Goal: Transaction & Acquisition: Purchase product/service

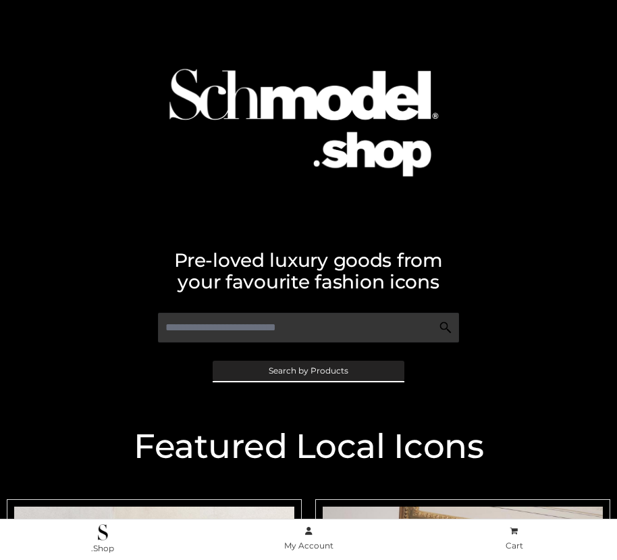
click at [308, 370] on span "Search by Products" at bounding box center [309, 371] width 80 height 8
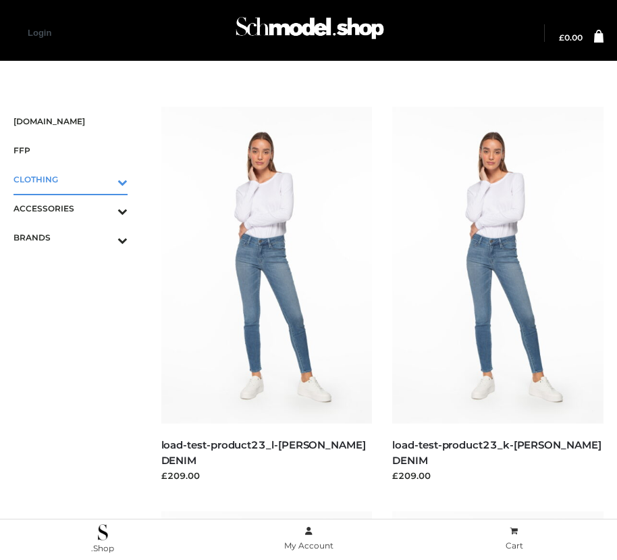
click at [103, 179] on icon "Toggle Submenu" at bounding box center [51, 182] width 151 height 16
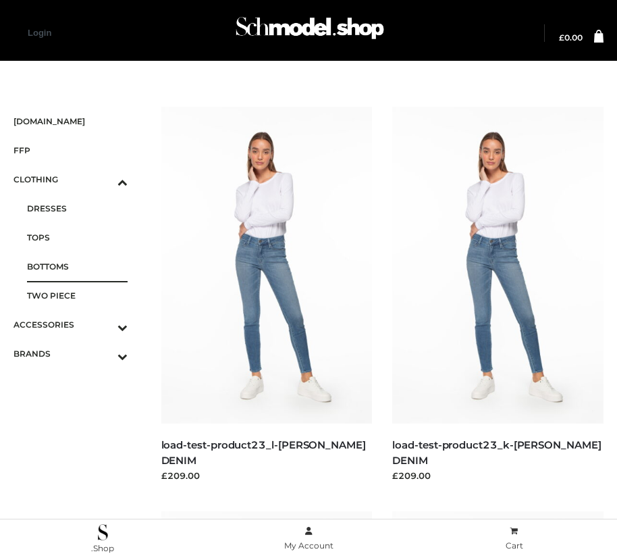
click at [77, 266] on span "BOTTOMS" at bounding box center [77, 267] width 101 height 16
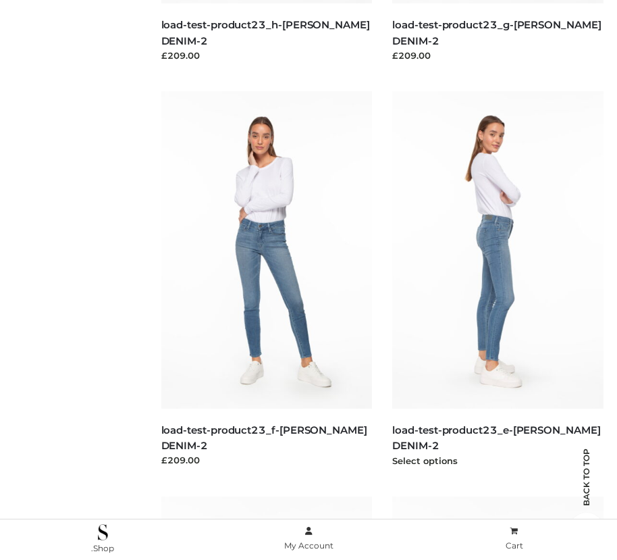
click at [498, 280] on img at bounding box center [497, 249] width 211 height 317
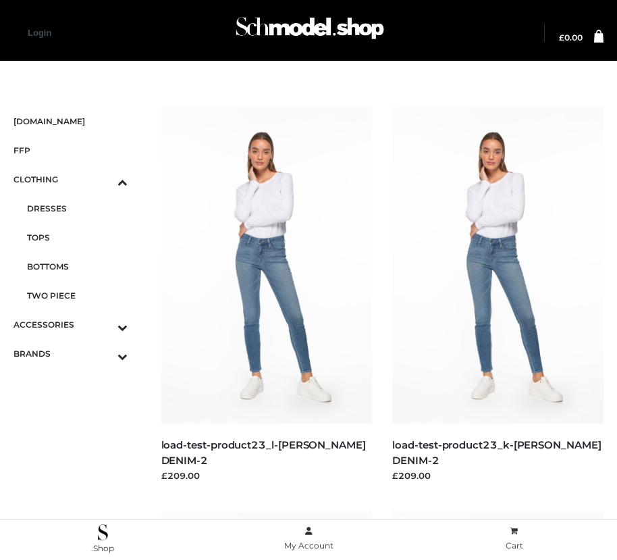
scroll to position [825, 0]
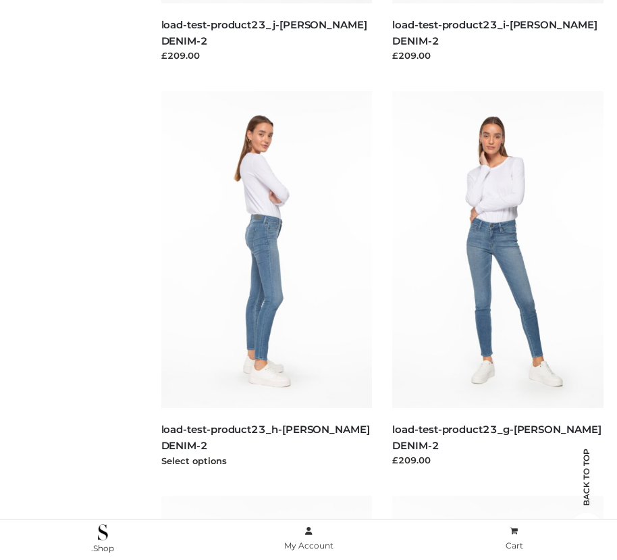
click at [266, 280] on img at bounding box center [266, 249] width 211 height 317
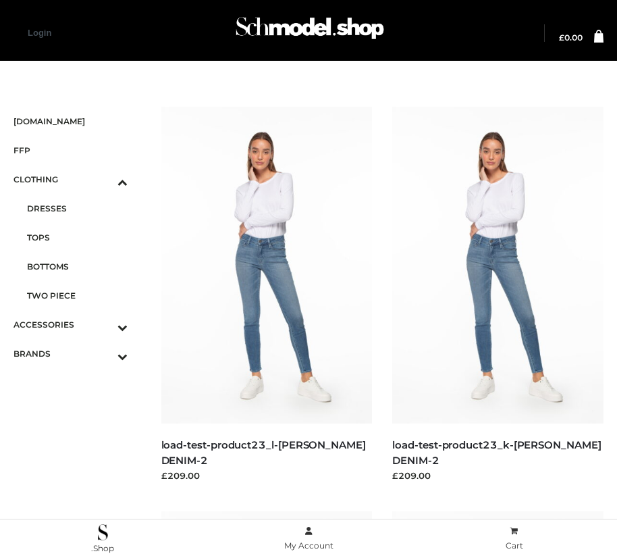
scroll to position [420, 0]
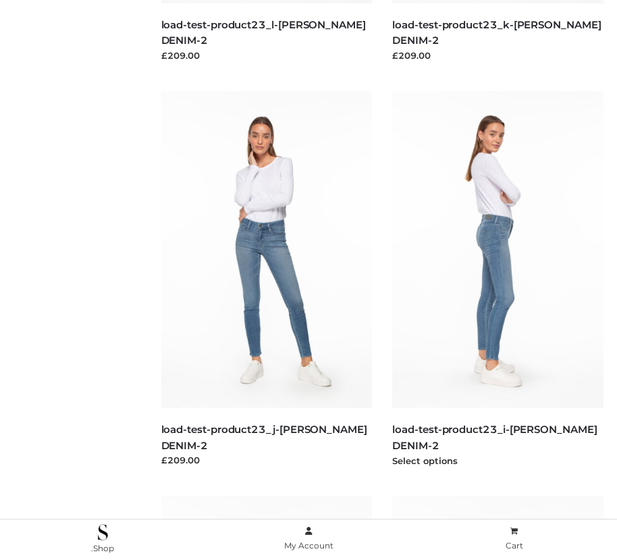
click at [498, 280] on img at bounding box center [497, 249] width 211 height 317
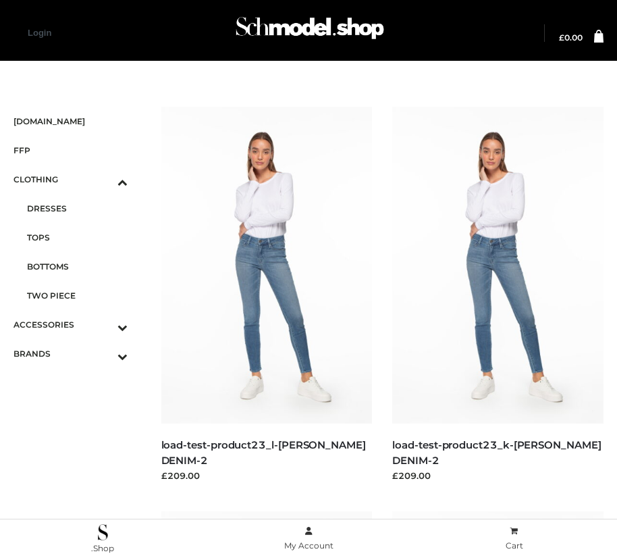
scroll to position [16, 0]
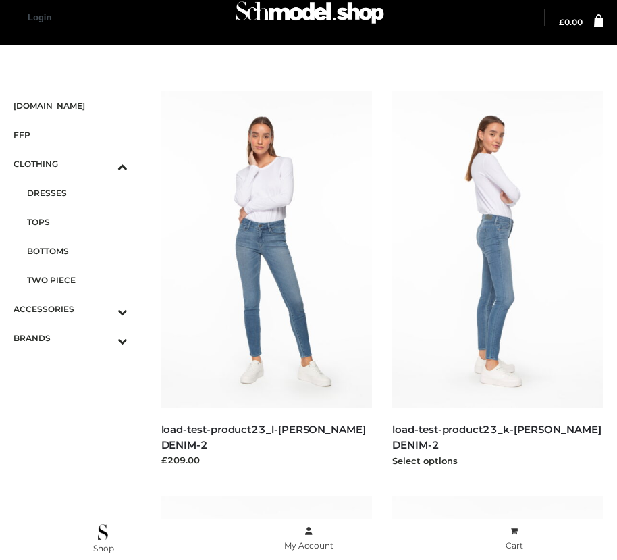
click at [498, 280] on img at bounding box center [497, 249] width 211 height 317
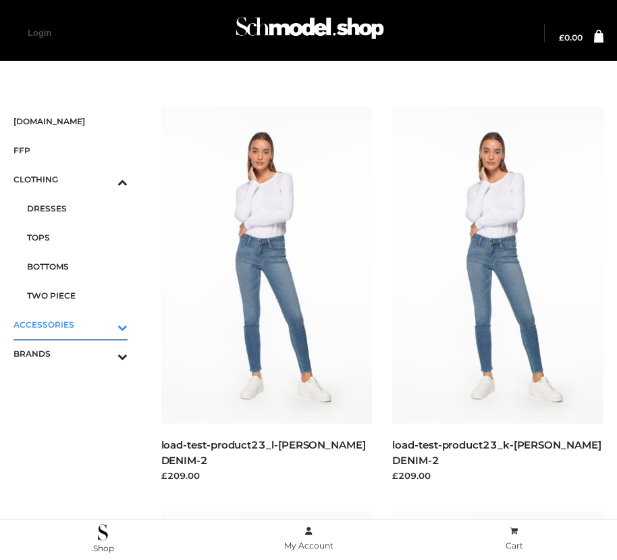
click at [103, 324] on icon "Toggle Submenu" at bounding box center [51, 327] width 151 height 16
click at [77, 266] on span "JEWELRY" at bounding box center [77, 267] width 101 height 16
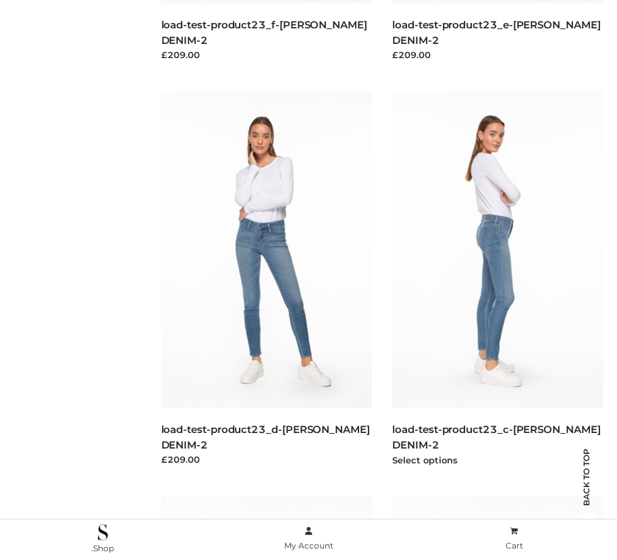
click at [498, 280] on img at bounding box center [497, 249] width 211 height 317
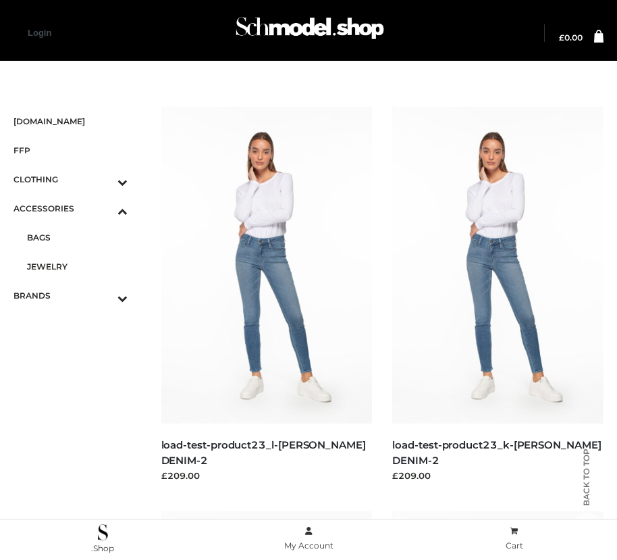
scroll to position [420, 0]
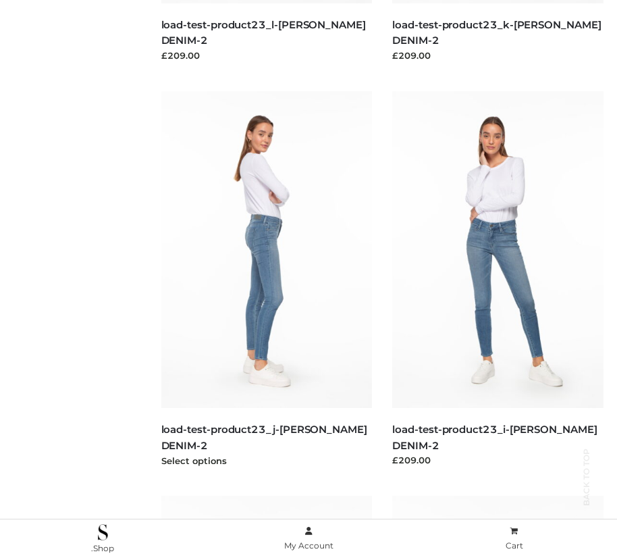
click at [266, 280] on img at bounding box center [266, 249] width 211 height 317
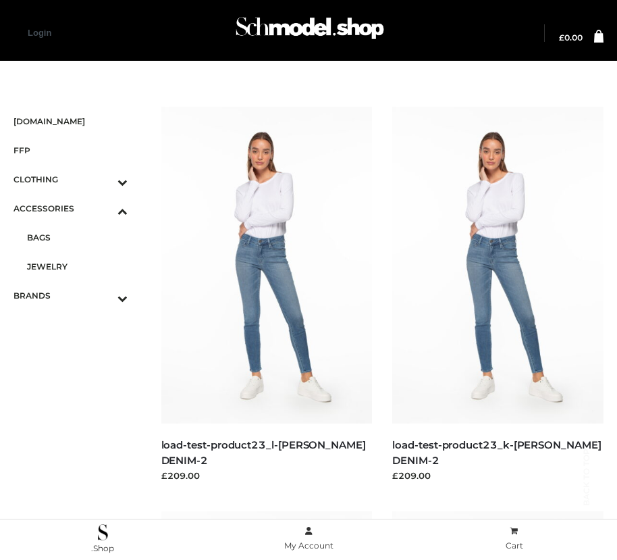
scroll to position [1229, 0]
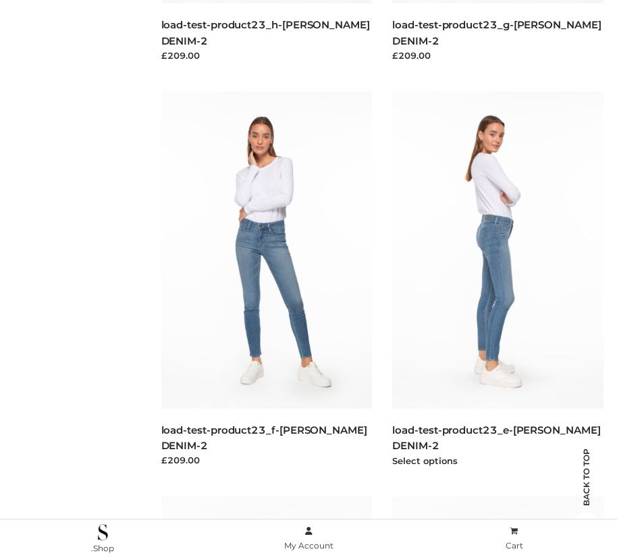
click at [498, 280] on img at bounding box center [497, 249] width 211 height 317
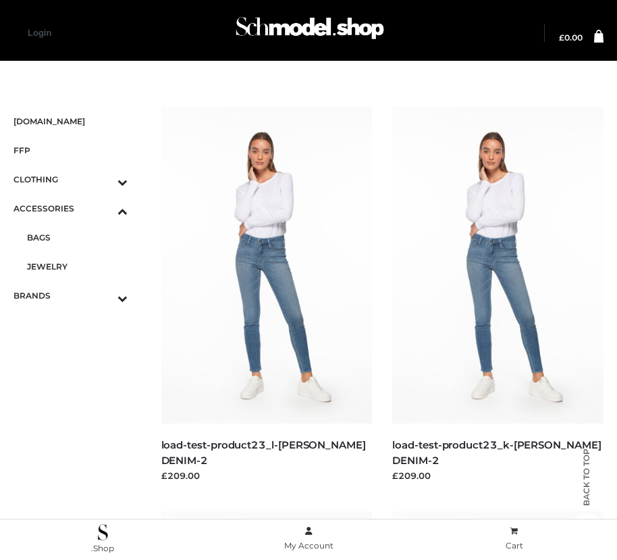
scroll to position [420, 0]
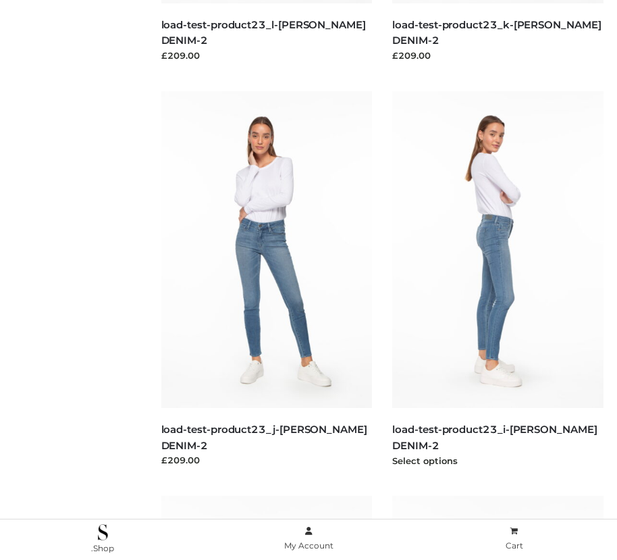
click at [498, 280] on img at bounding box center [497, 249] width 211 height 317
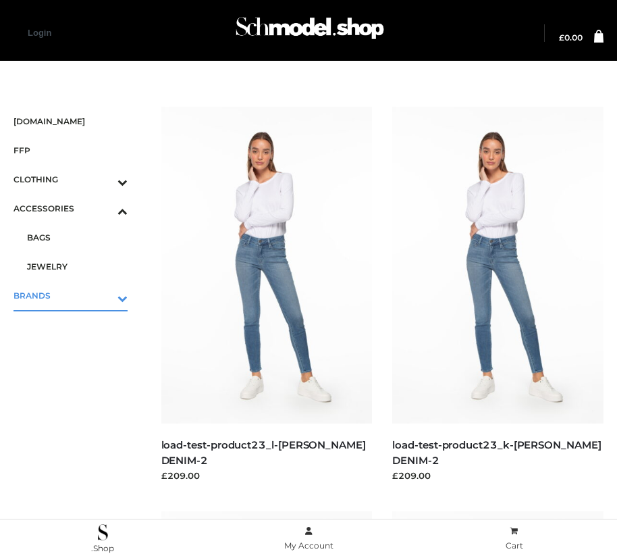
click at [103, 295] on icon "Toggle Submenu" at bounding box center [51, 298] width 151 height 16
click at [77, 295] on span "PARKERSMITH" at bounding box center [77, 296] width 101 height 16
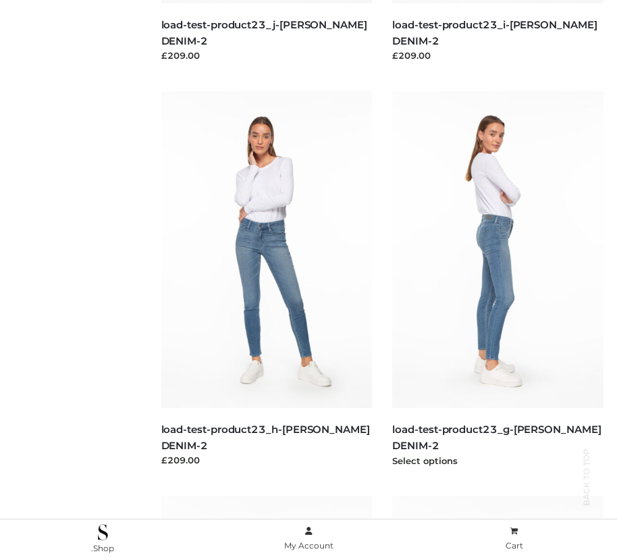
click at [498, 280] on img at bounding box center [497, 249] width 211 height 317
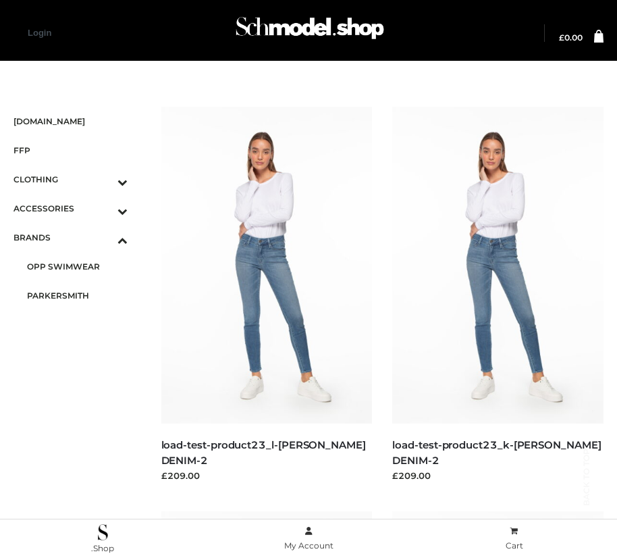
scroll to position [2039, 0]
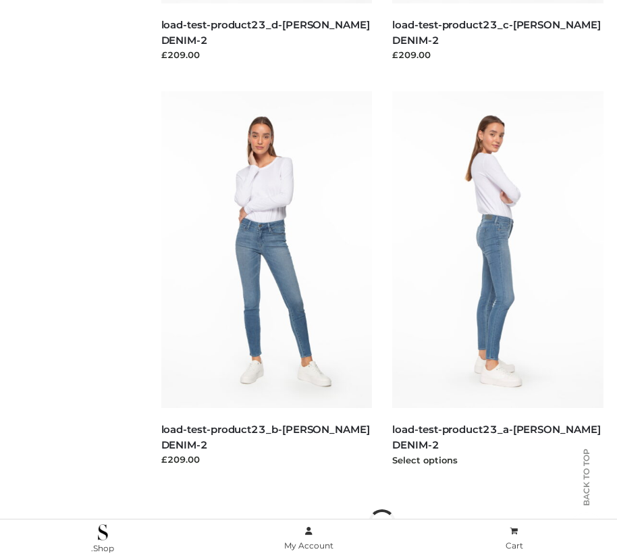
click at [498, 280] on img at bounding box center [497, 249] width 211 height 317
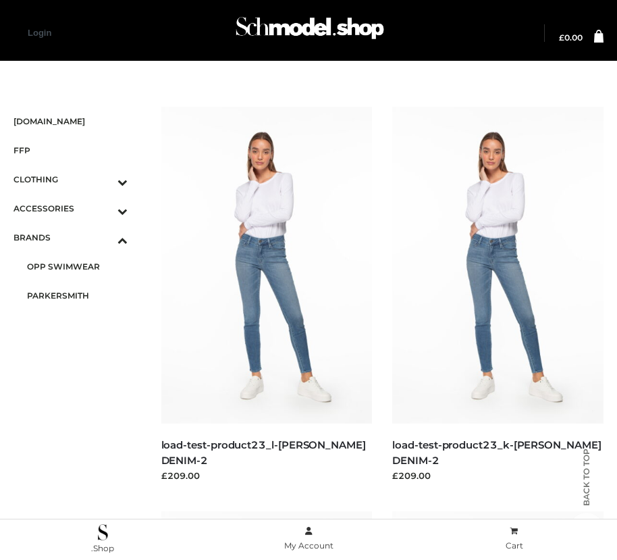
scroll to position [1229, 0]
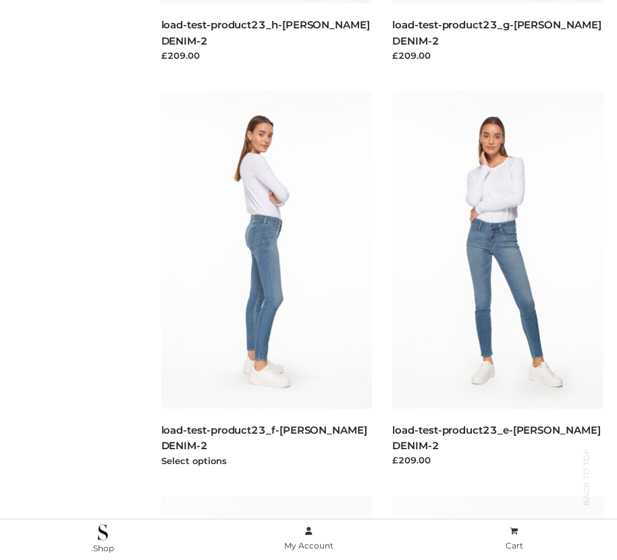
click at [266, 280] on img at bounding box center [266, 249] width 211 height 317
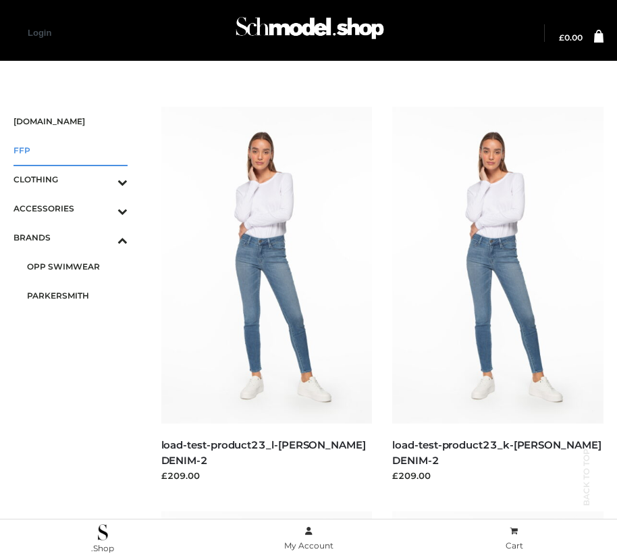
click at [70, 150] on span "FFP" at bounding box center [71, 150] width 114 height 16
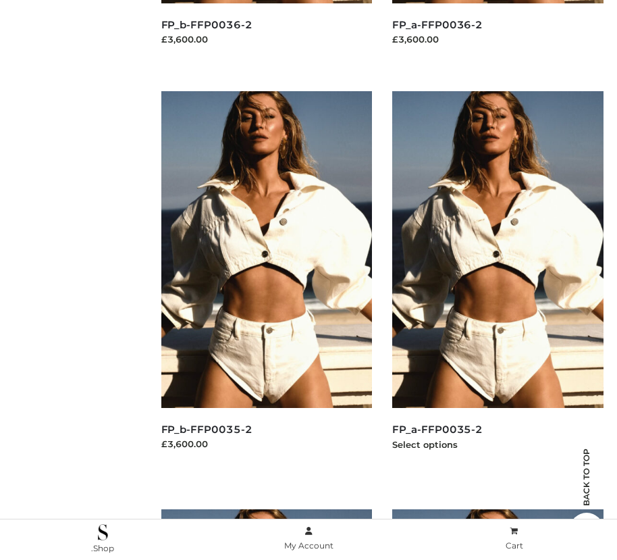
scroll to position [1229, 0]
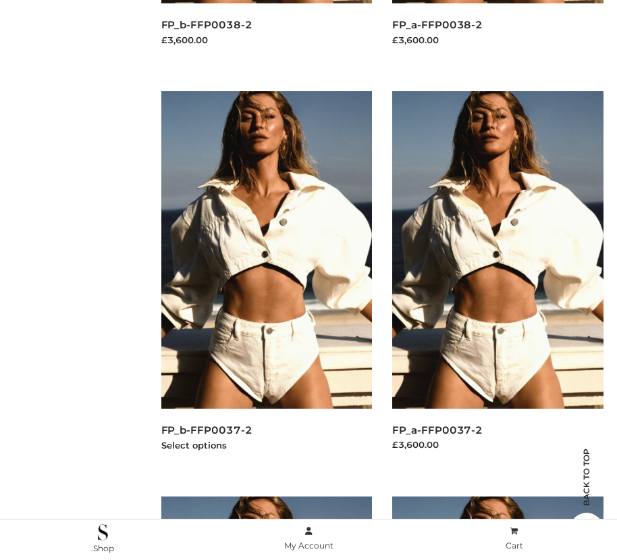
click at [266, 280] on img at bounding box center [266, 249] width 211 height 317
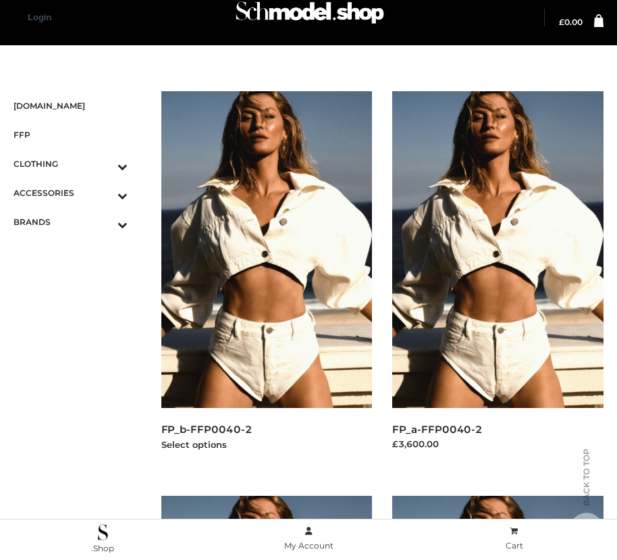
click at [266, 280] on img at bounding box center [266, 249] width 211 height 317
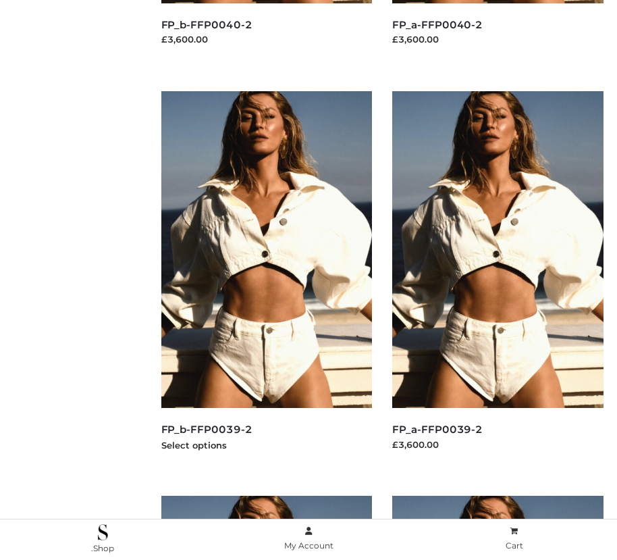
click at [266, 280] on img at bounding box center [266, 249] width 211 height 317
